Goal: Find contact information: Find contact information

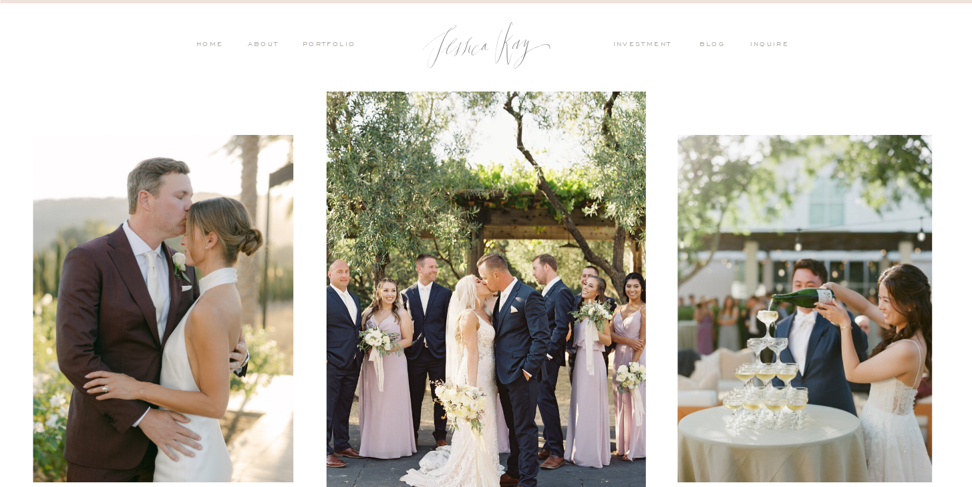
drag, startPoint x: 479, startPoint y: 41, endPoint x: 658, endPoint y: 41, distance: 179.8
click at [479, 41] on div at bounding box center [486, 45] width 147 height 67
click at [765, 42] on nav "inquire" at bounding box center [773, 45] width 45 height 12
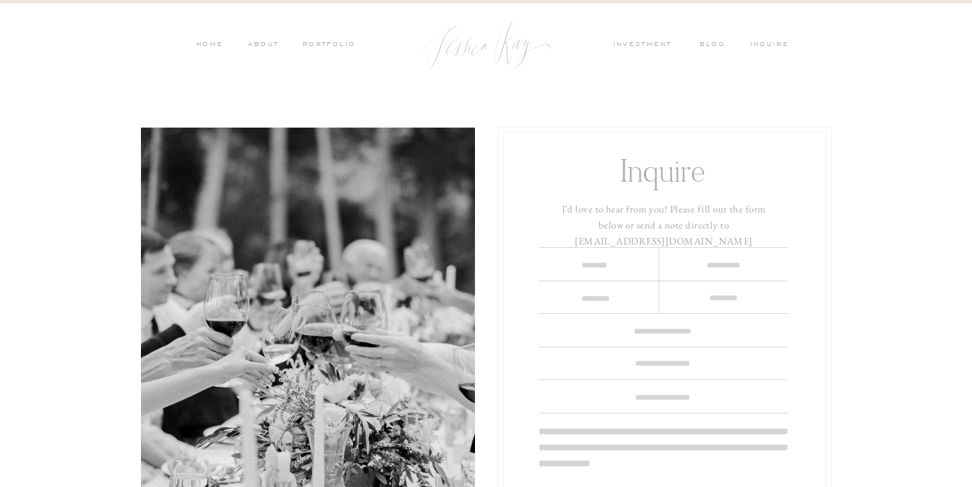
click at [545, 59] on div at bounding box center [486, 45] width 147 height 67
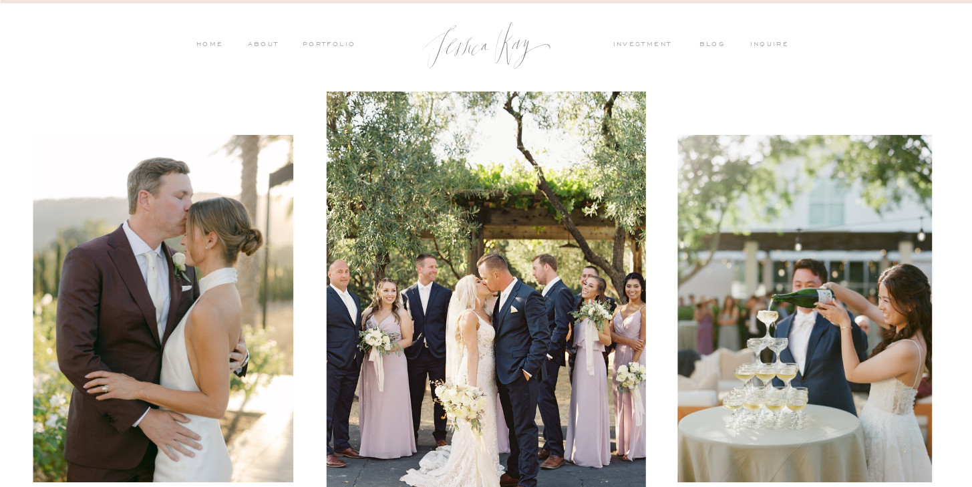
click at [775, 45] on nav "inquire" at bounding box center [773, 45] width 45 height 12
